Goal: Navigation & Orientation: Find specific page/section

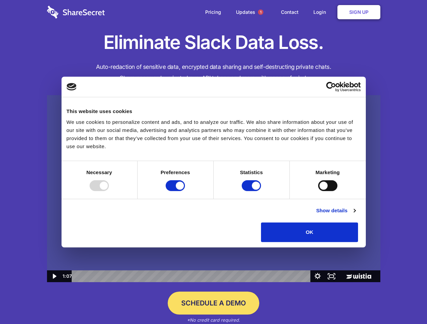
click at [213, 162] on img at bounding box center [213, 189] width 333 height 188
click at [109, 191] on div at bounding box center [99, 185] width 19 height 11
click at [185, 191] on input "Preferences" at bounding box center [175, 185] width 19 height 11
checkbox input "false"
click at [252, 191] on input "Statistics" at bounding box center [251, 185] width 19 height 11
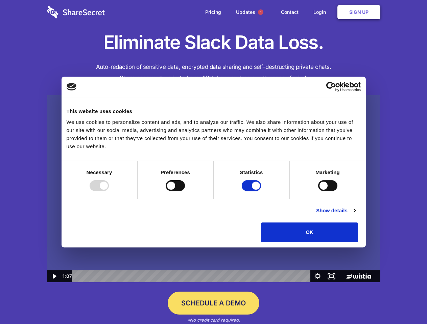
checkbox input "false"
click at [318, 191] on input "Marketing" at bounding box center [327, 185] width 19 height 11
checkbox input "true"
click at [355, 215] on link "Show details" at bounding box center [335, 211] width 39 height 8
click at [0, 0] on li "Statistics 17 Statistic cookies help website owners to understand how visitors …" at bounding box center [0, 0] width 0 height 0
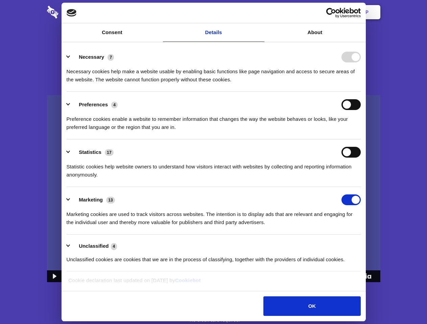
click at [260, 12] on span "1" at bounding box center [260, 11] width 5 height 5
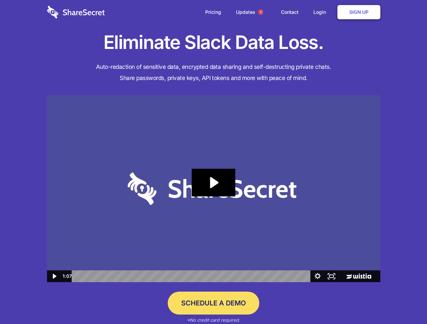
click at [214, 189] on icon "Play Video: Sharesecret Slack Extension" at bounding box center [213, 183] width 43 height 28
